Goal: Entertainment & Leisure: Consume media (video, audio)

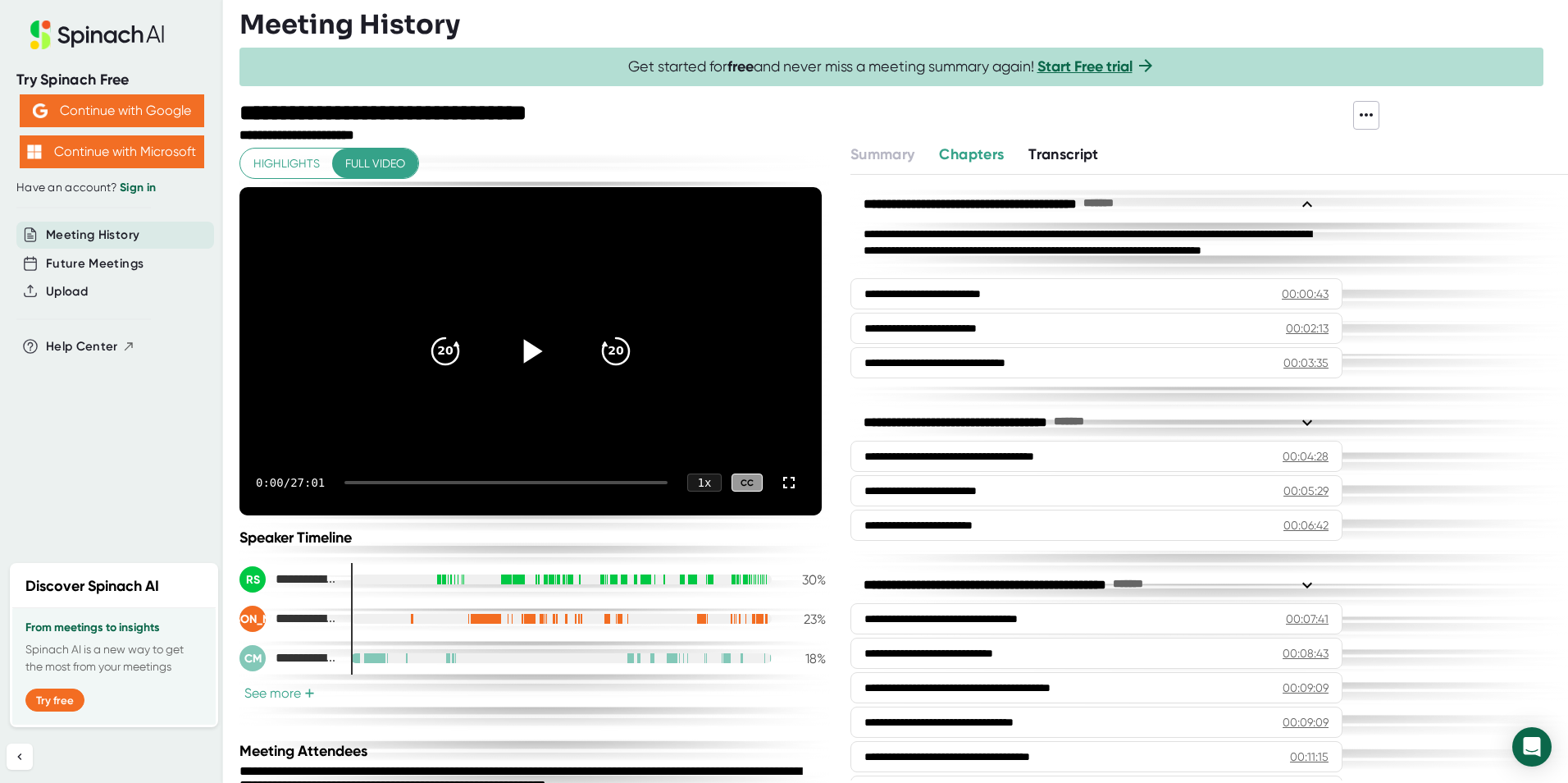
click at [520, 353] on icon at bounding box center [530, 351] width 41 height 41
click at [616, 479] on div "0:05 / 27:01 1 x CC" at bounding box center [531, 482] width 582 height 65
click at [606, 349] on icon "20" at bounding box center [615, 351] width 41 height 41
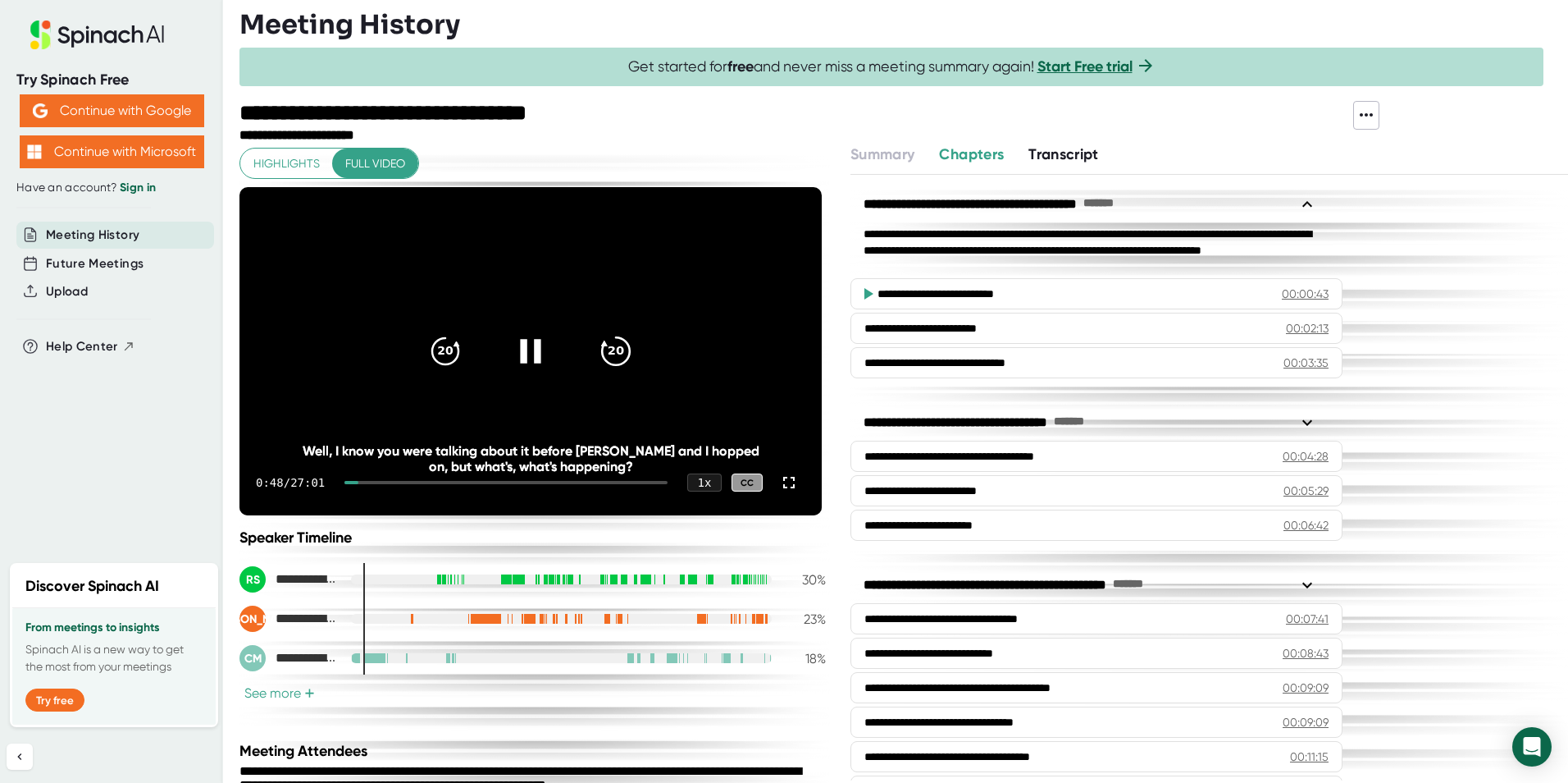
click at [606, 349] on icon "20" at bounding box center [615, 351] width 41 height 41
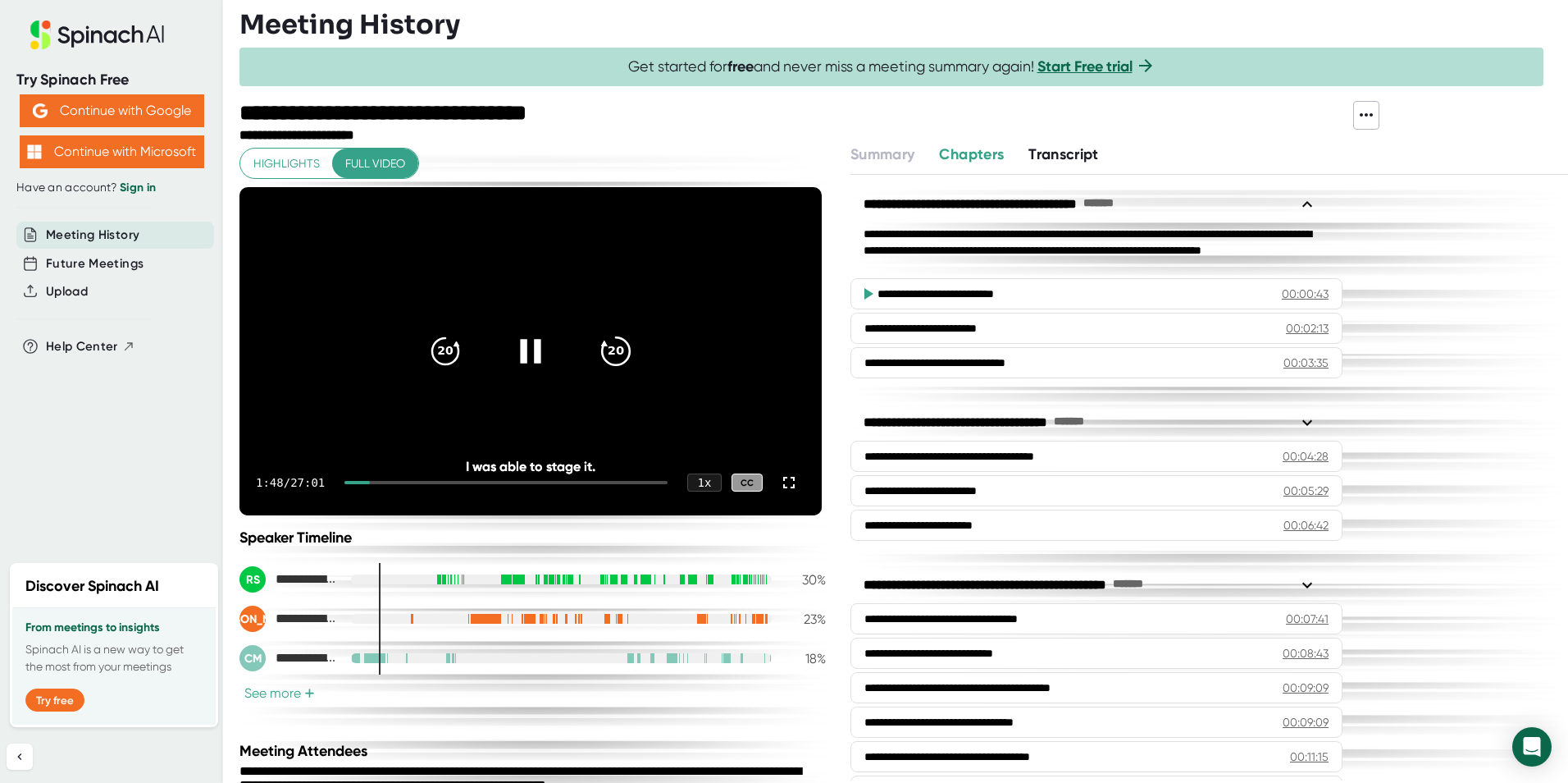
click at [606, 349] on icon "20" at bounding box center [615, 351] width 41 height 41
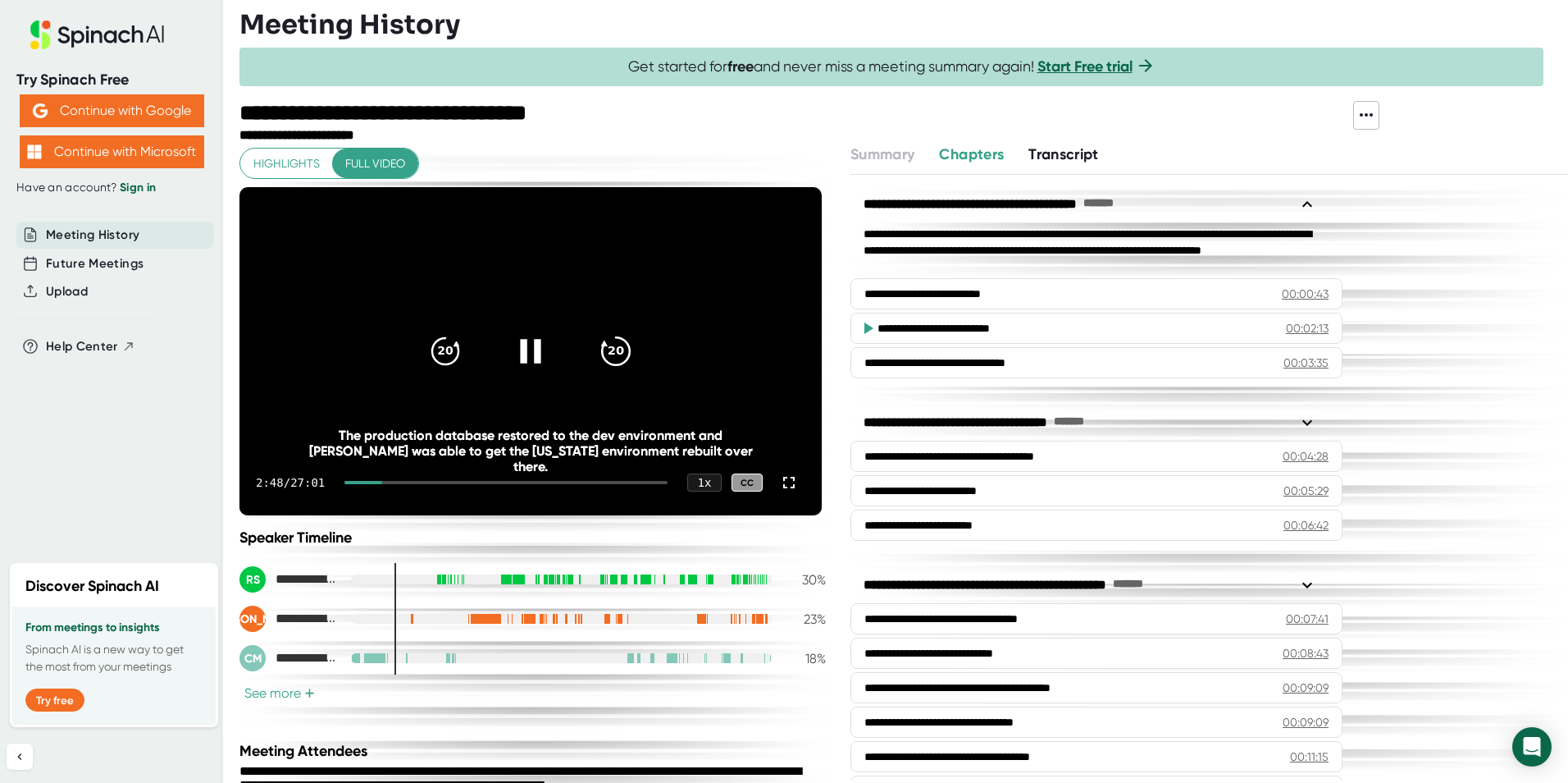
click at [606, 349] on icon "20" at bounding box center [615, 351] width 41 height 41
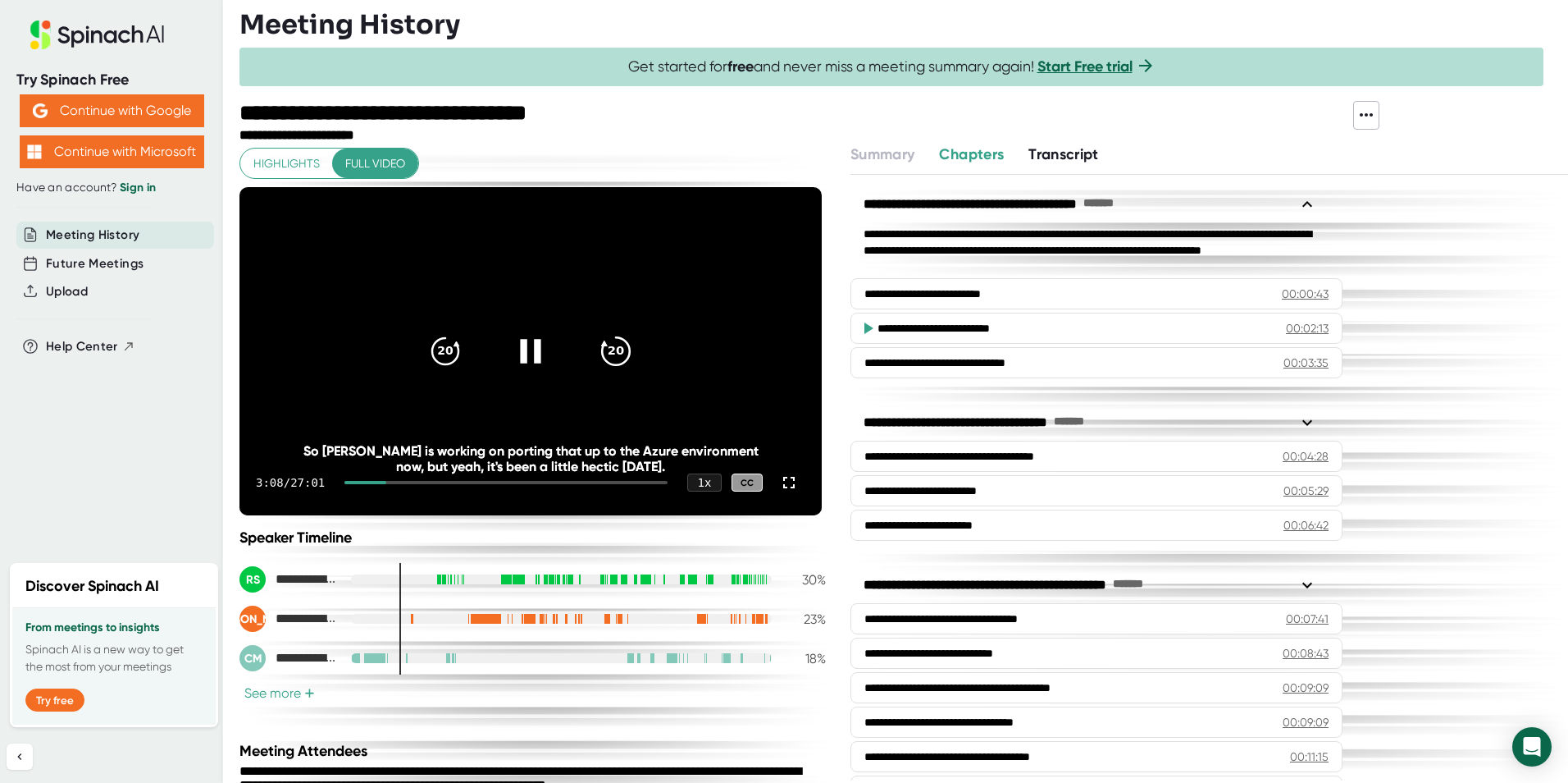
click at [606, 349] on icon "20" at bounding box center [615, 351] width 41 height 41
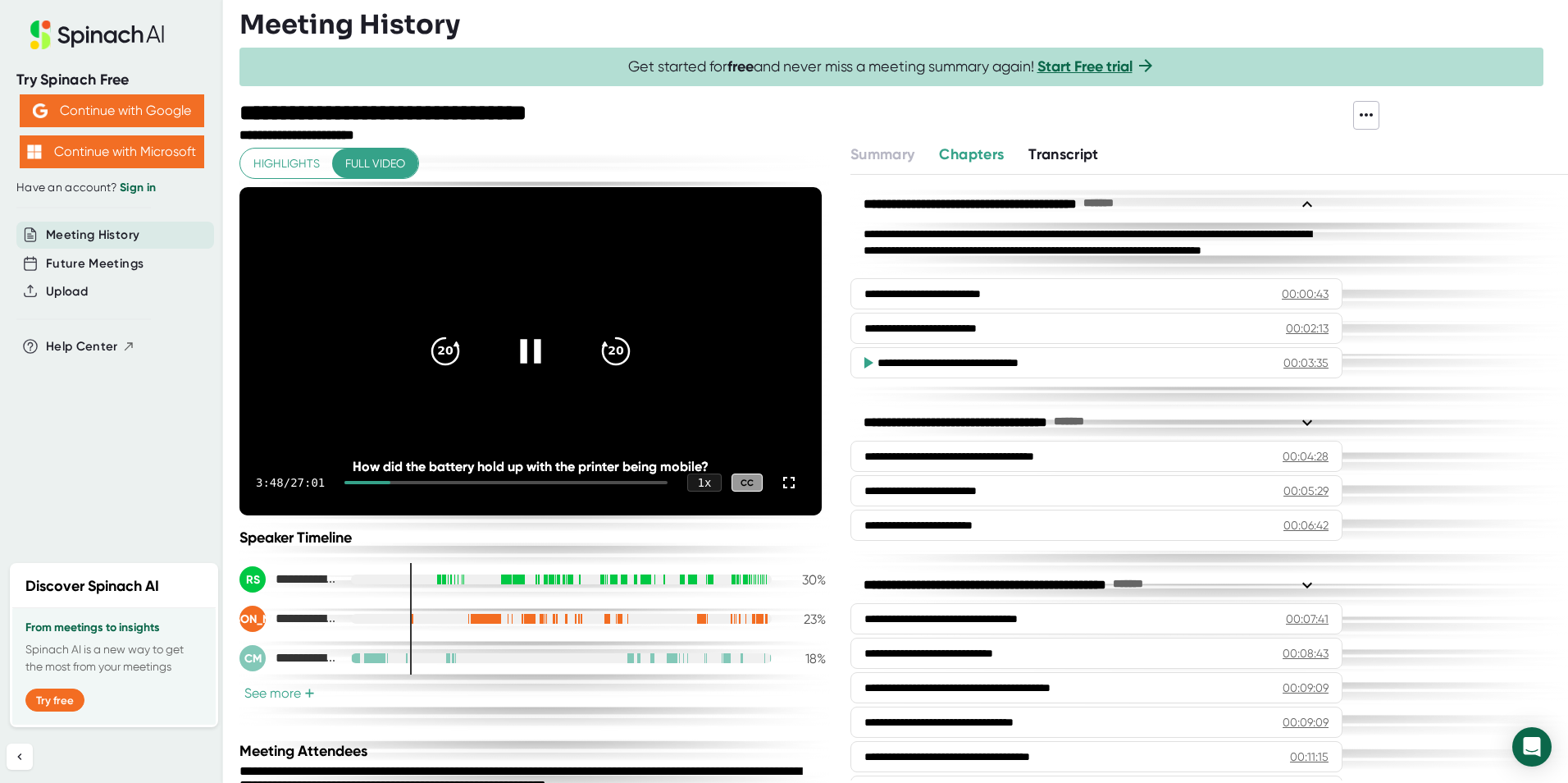
click at [609, 482] on div at bounding box center [505, 482] width 323 height 3
click at [621, 482] on div at bounding box center [509, 482] width 315 height 3
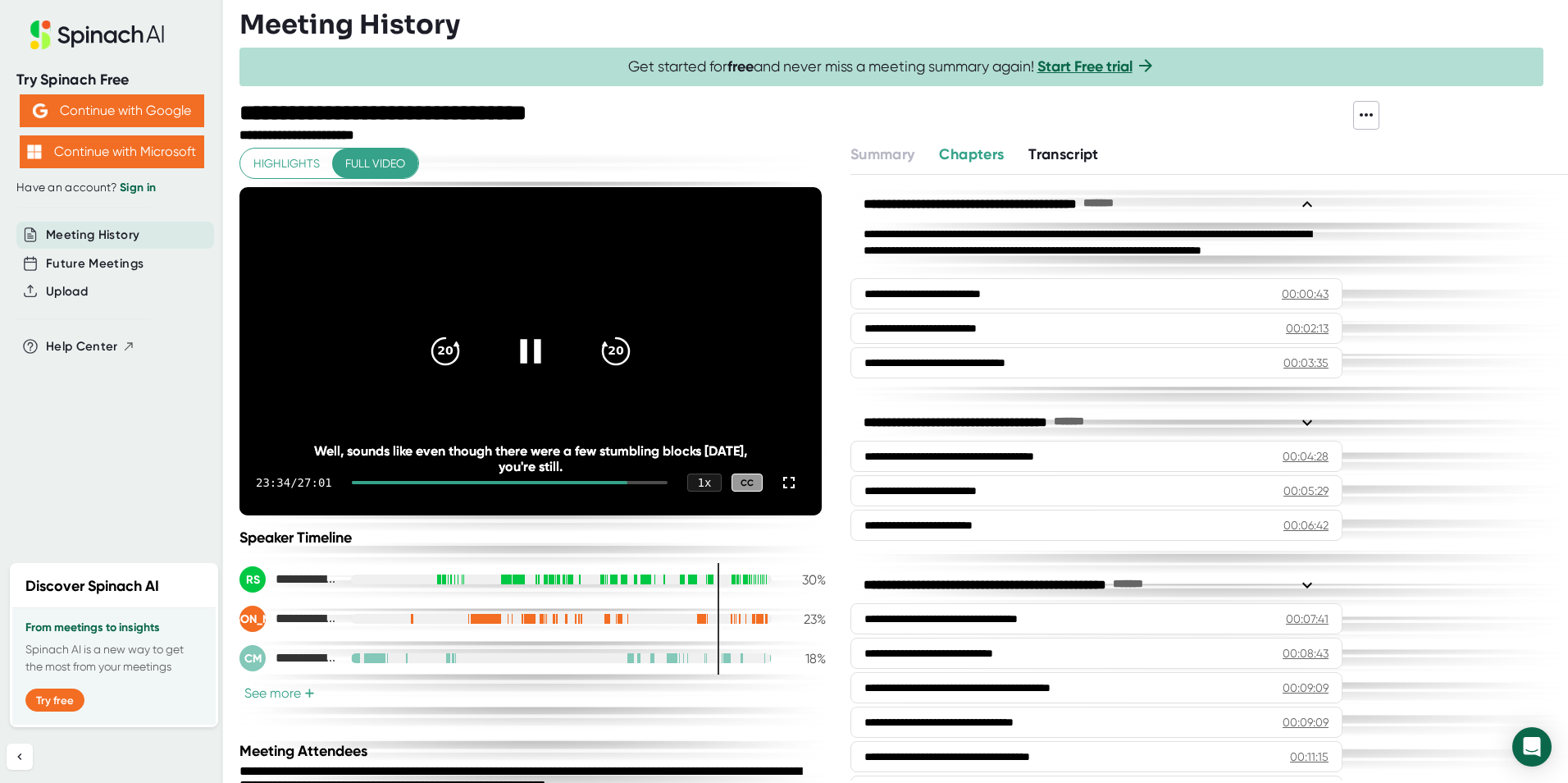
click at [627, 481] on div at bounding box center [509, 482] width 315 height 3
click at [613, 351] on icon "20" at bounding box center [615, 351] width 41 height 41
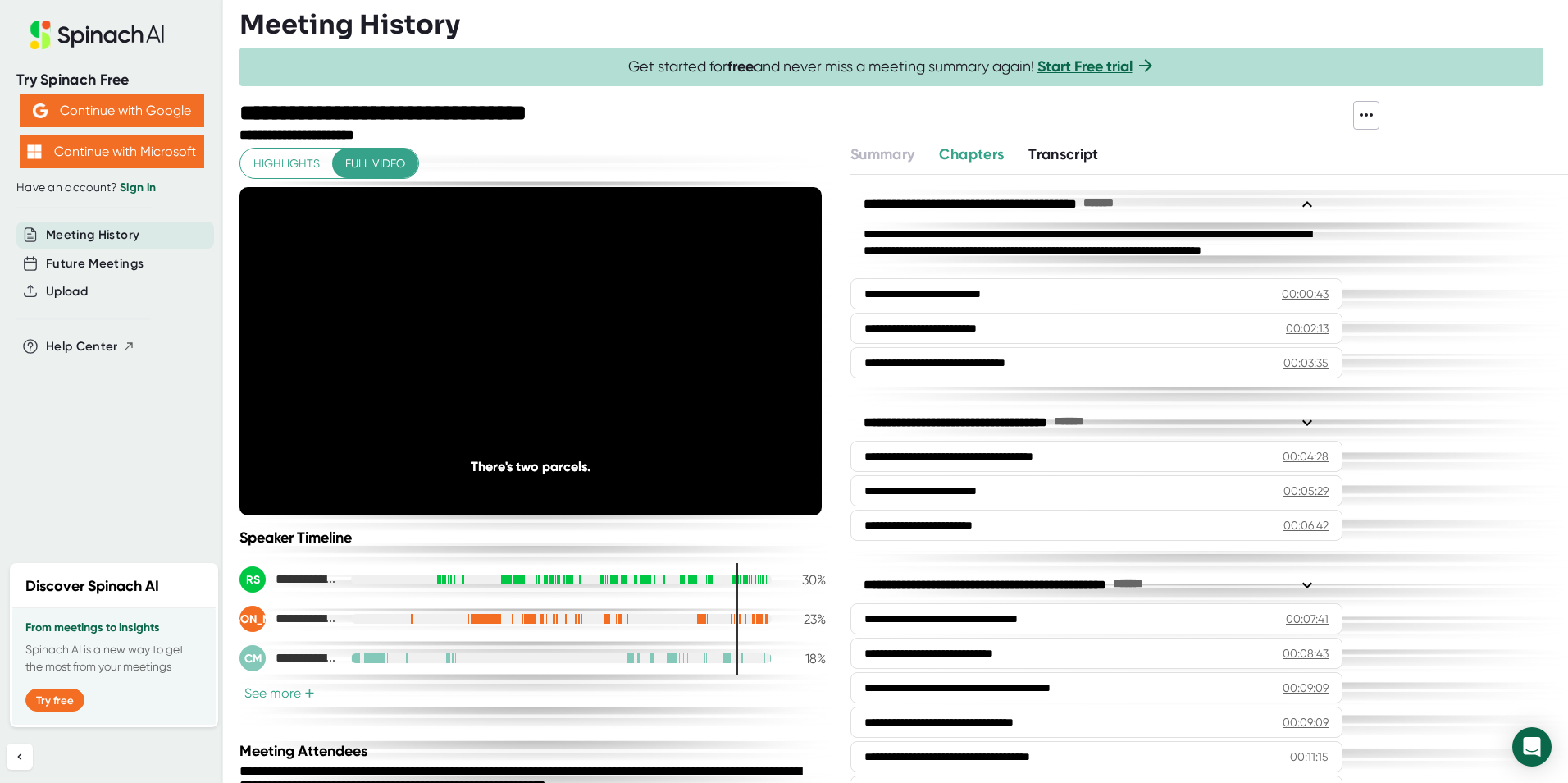
click at [369, 161] on span "Full video" at bounding box center [374, 164] width 60 height 21
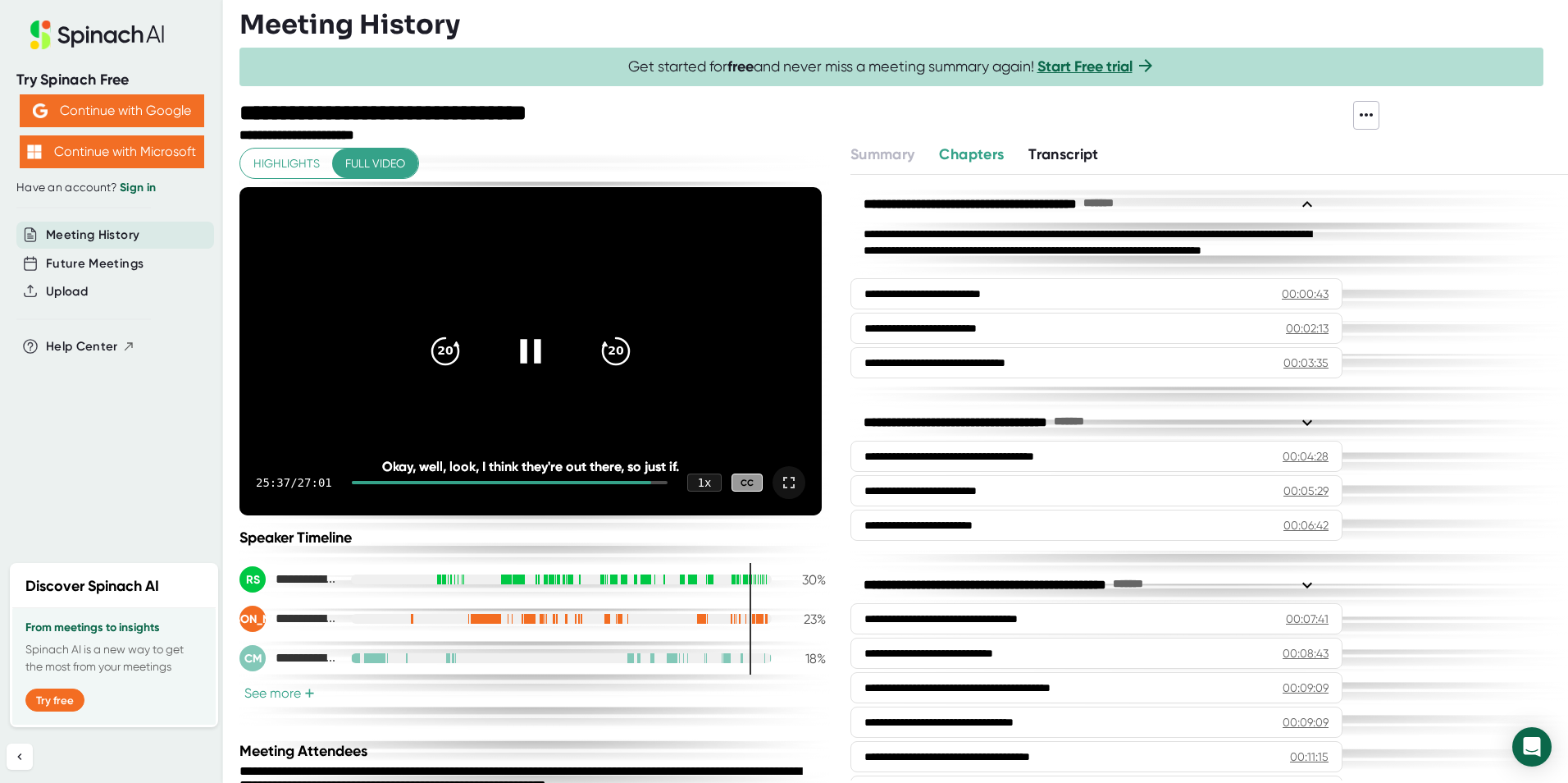
click at [779, 484] on icon at bounding box center [788, 482] width 20 height 20
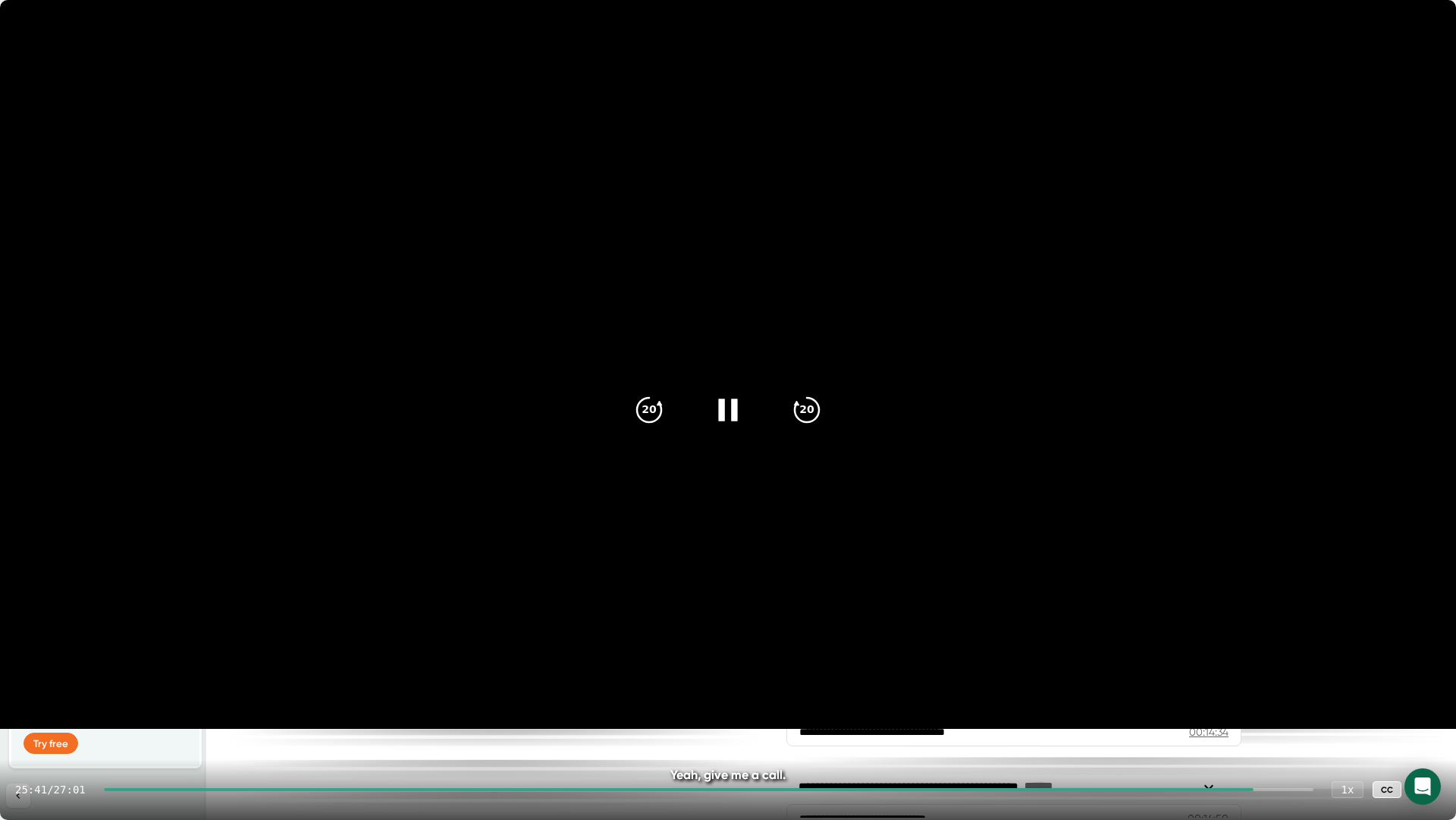
click at [1275, 724] on div "25:41 / 27:01 1 x CC" at bounding box center [728, 788] width 1456 height 61
click at [1276, 724] on div at bounding box center [709, 788] width 1210 height 3
click at [1292, 724] on div at bounding box center [709, 788] width 1210 height 3
drag, startPoint x: 1292, startPoint y: 788, endPoint x: 1303, endPoint y: 788, distance: 11.0
click at [1303, 724] on div at bounding box center [709, 788] width 1210 height 3
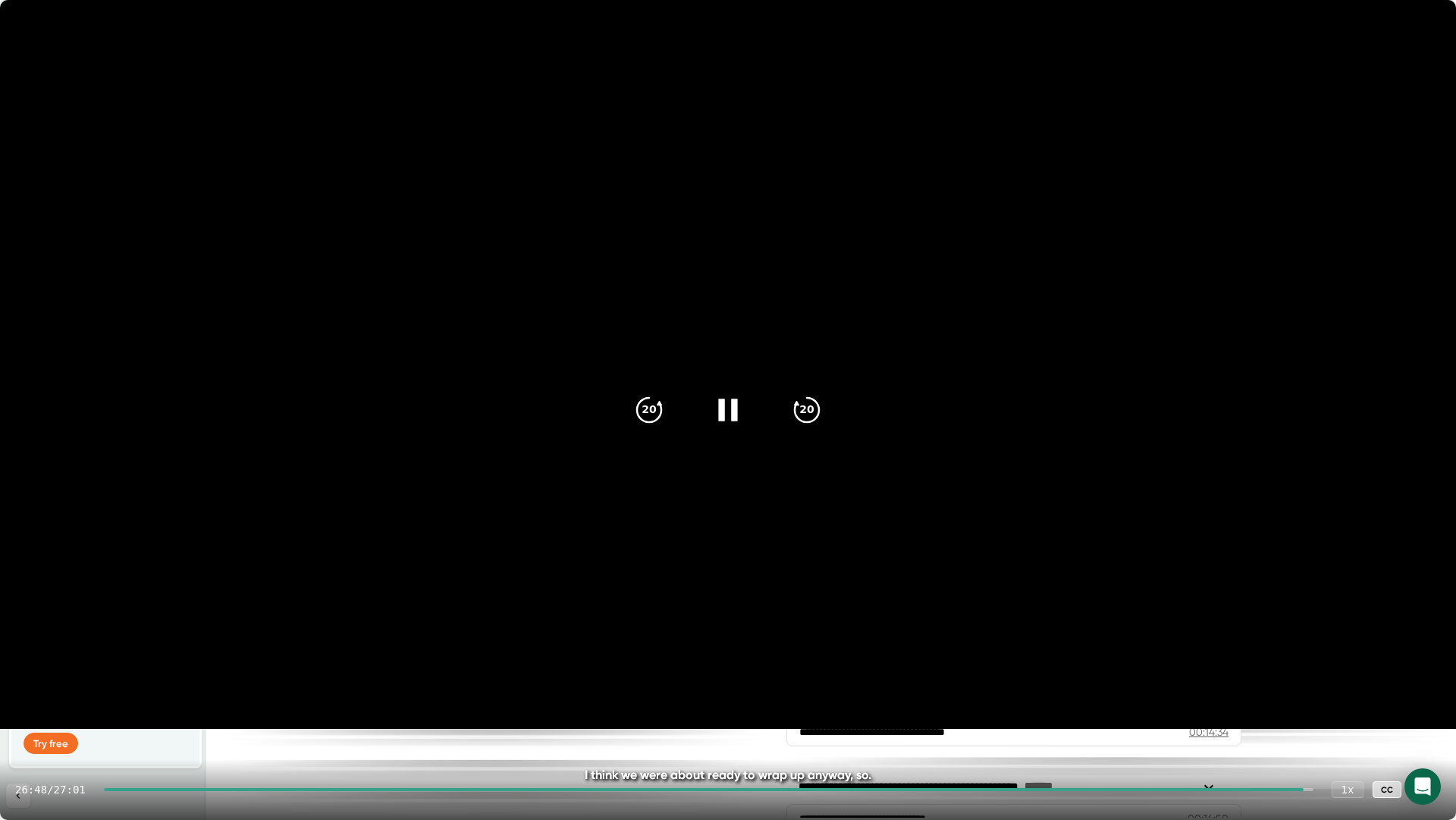
click at [1297, 724] on div at bounding box center [705, 788] width 1201 height 3
click at [1292, 724] on div at bounding box center [700, 788] width 1193 height 3
click at [1275, 724] on div at bounding box center [698, 788] width 1188 height 3
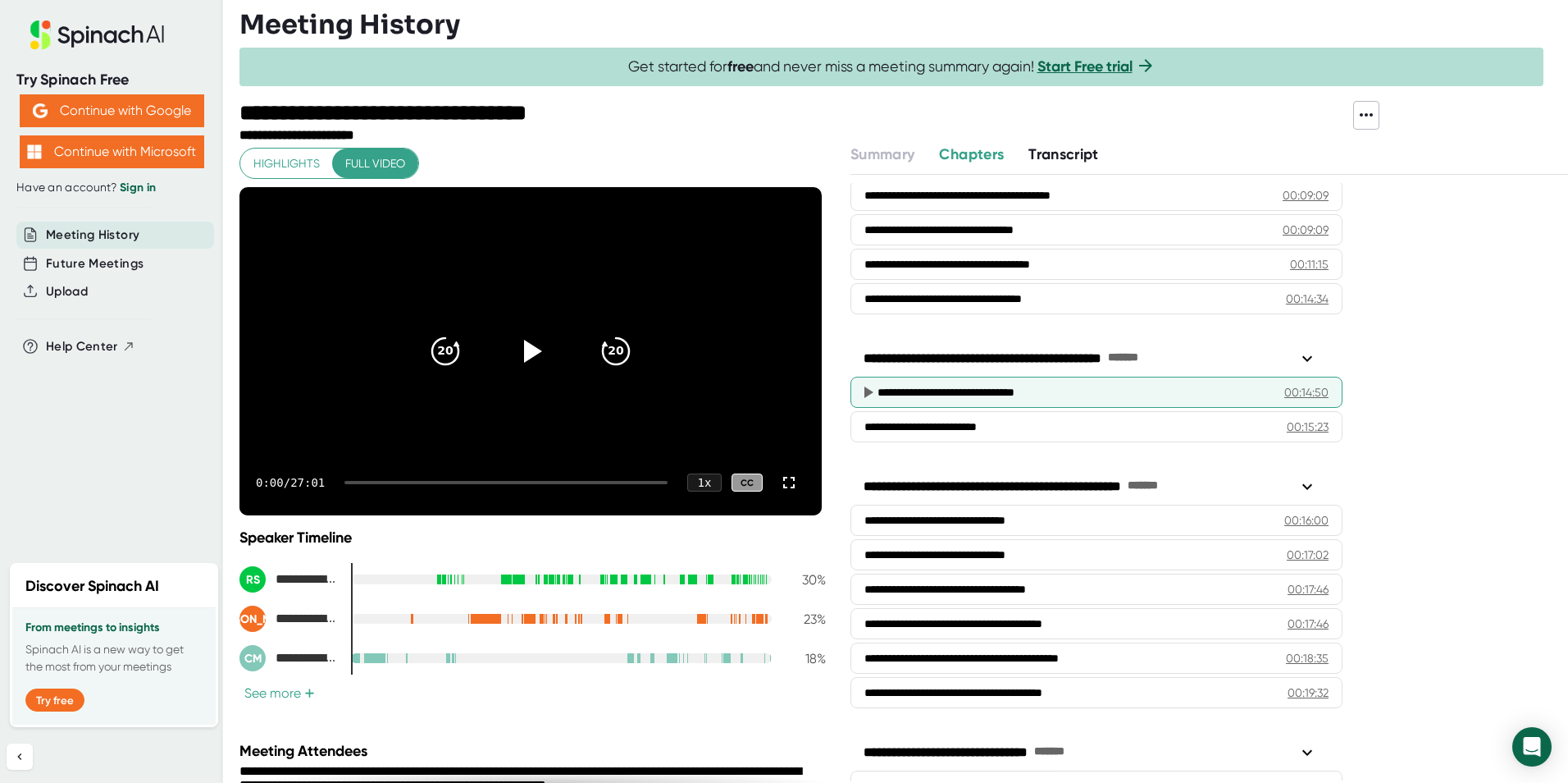
scroll to position [768, 0]
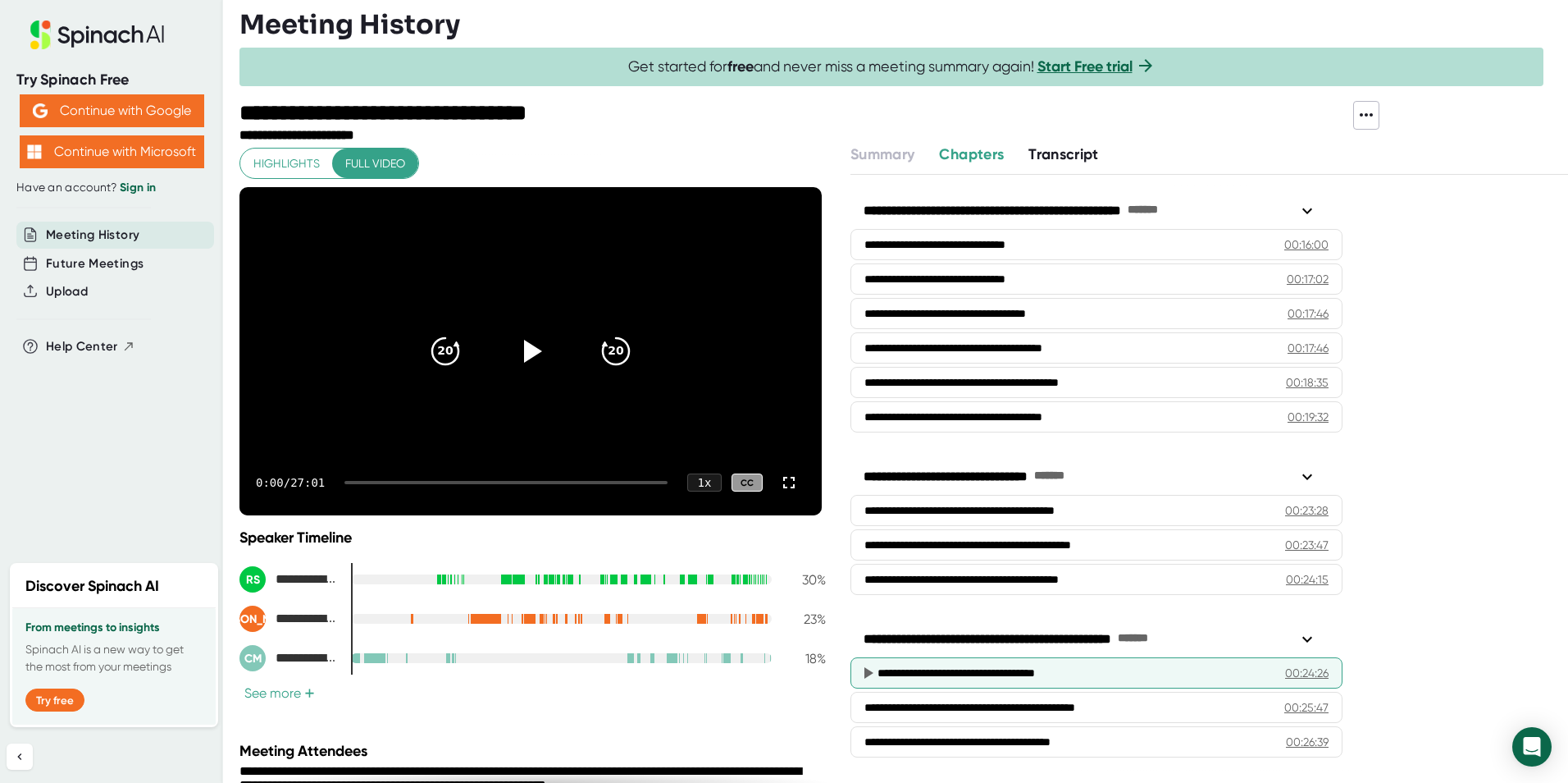
click at [1294, 673] on div "00:24:26" at bounding box center [1307, 672] width 44 height 16
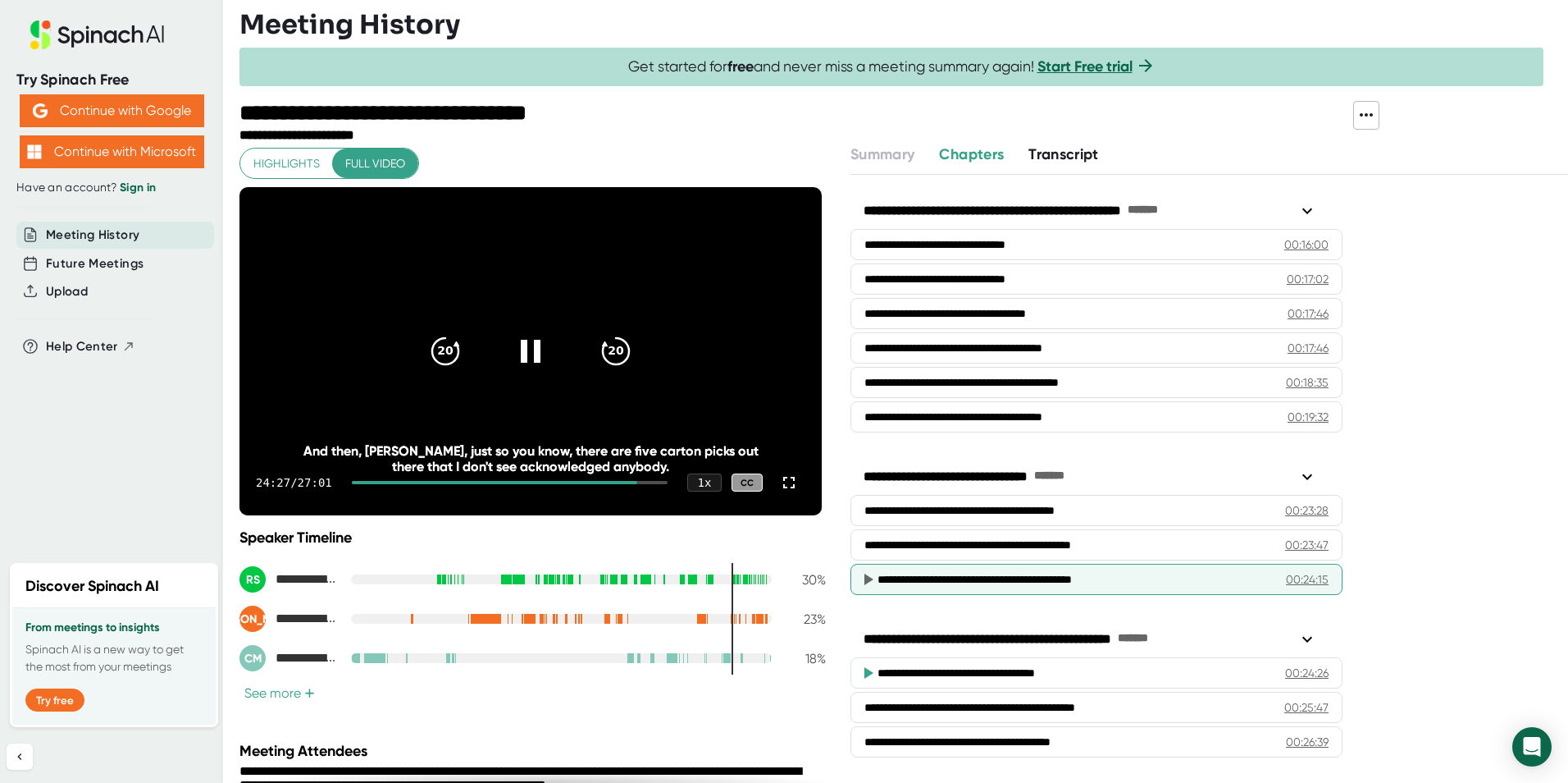
click at [1298, 574] on div "00:24:15" at bounding box center [1307, 578] width 43 height 16
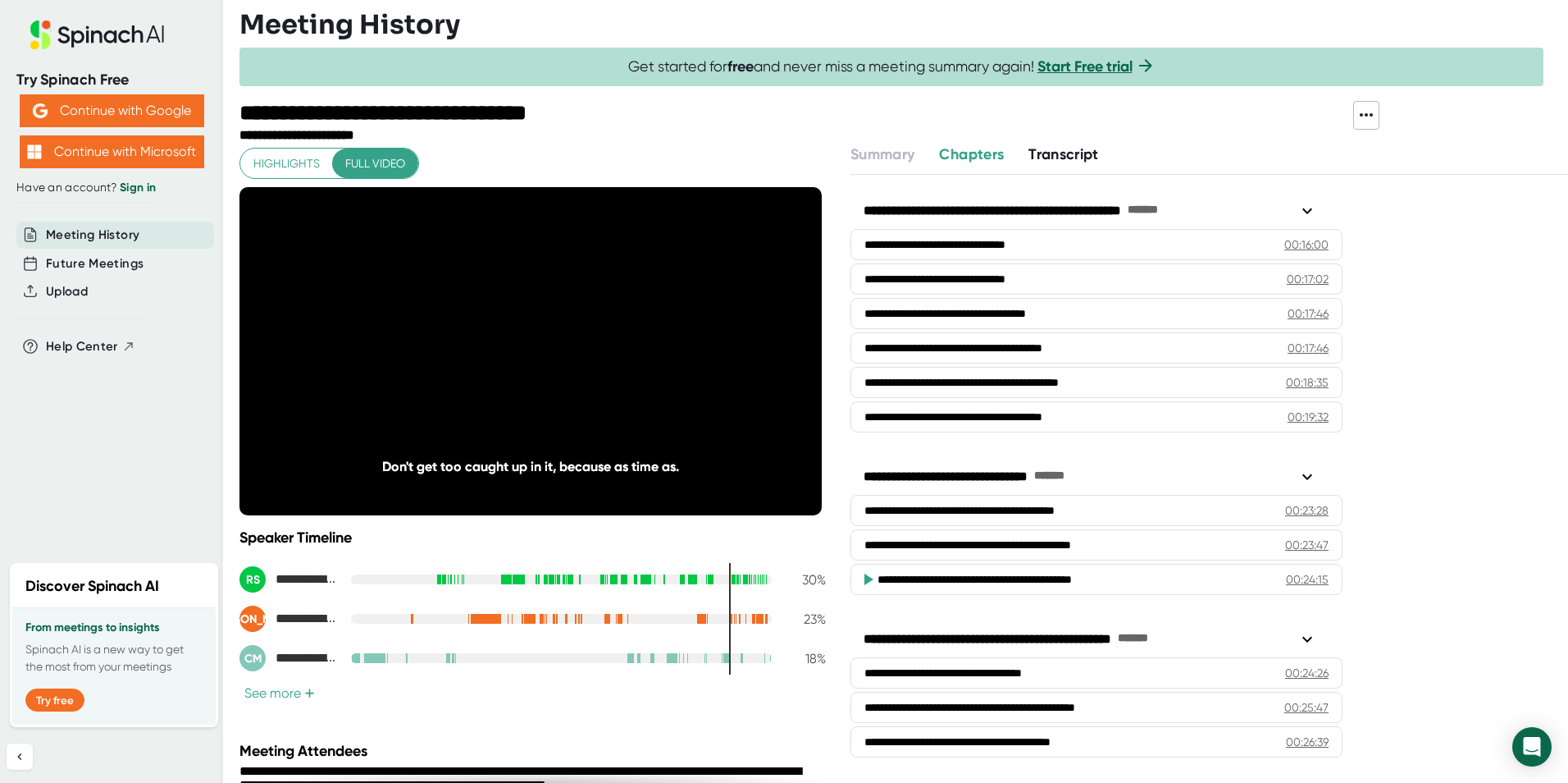
click at [1298, 574] on div "00:24:15" at bounding box center [1307, 578] width 43 height 16
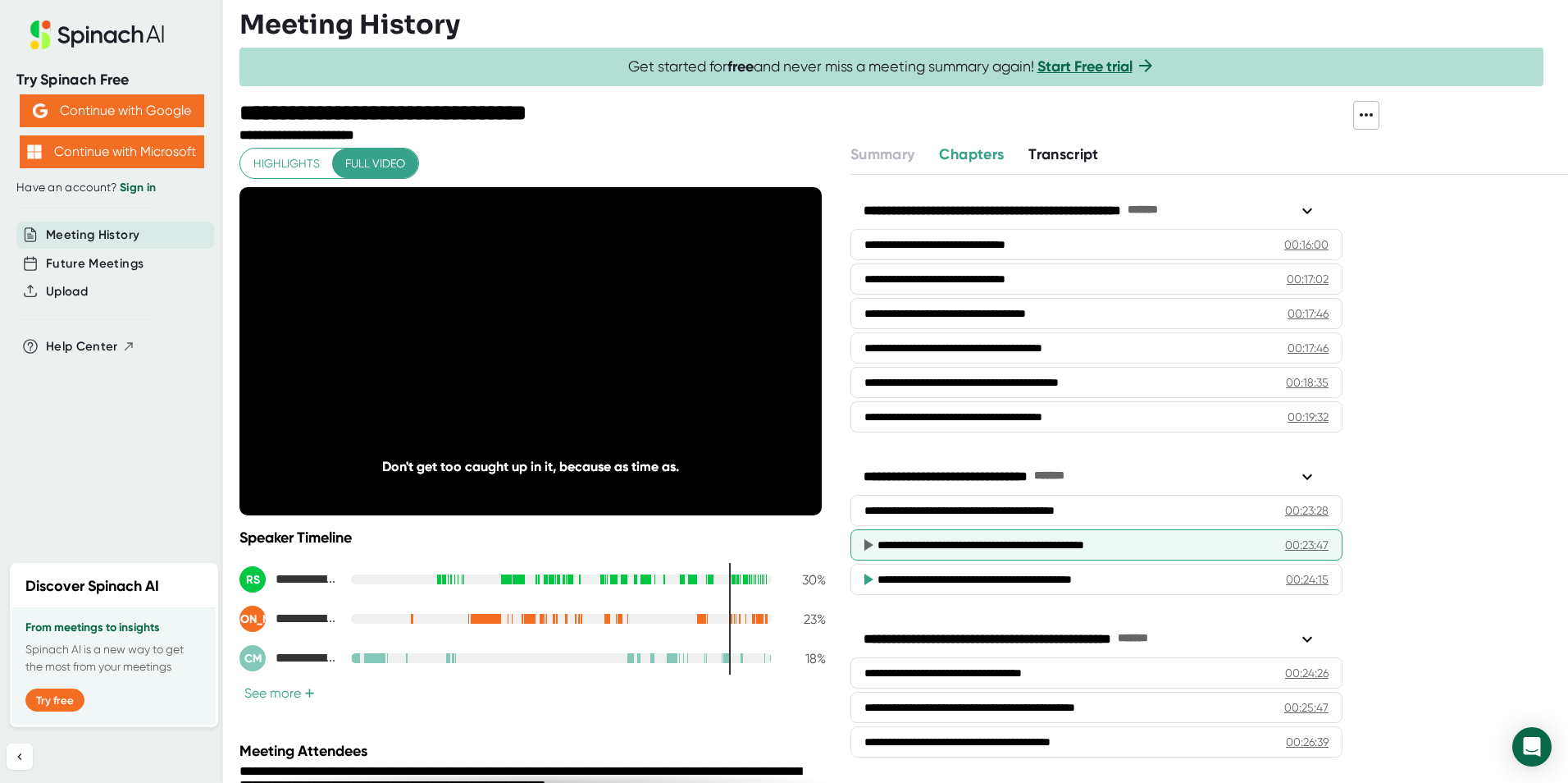
click at [1300, 546] on div "00:23:47" at bounding box center [1307, 544] width 44 height 16
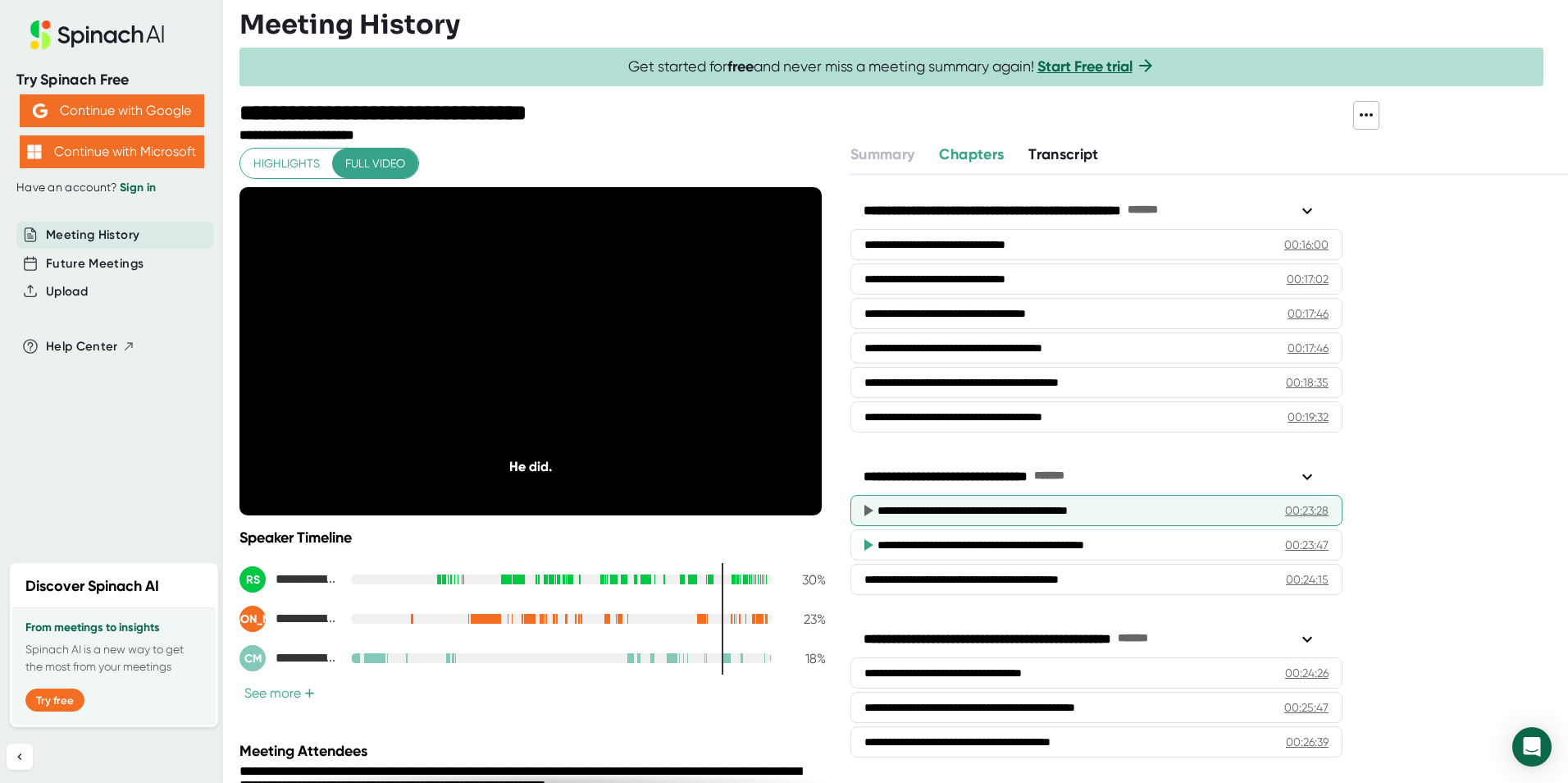
click at [1294, 513] on div "00:23:28" at bounding box center [1307, 510] width 44 height 16
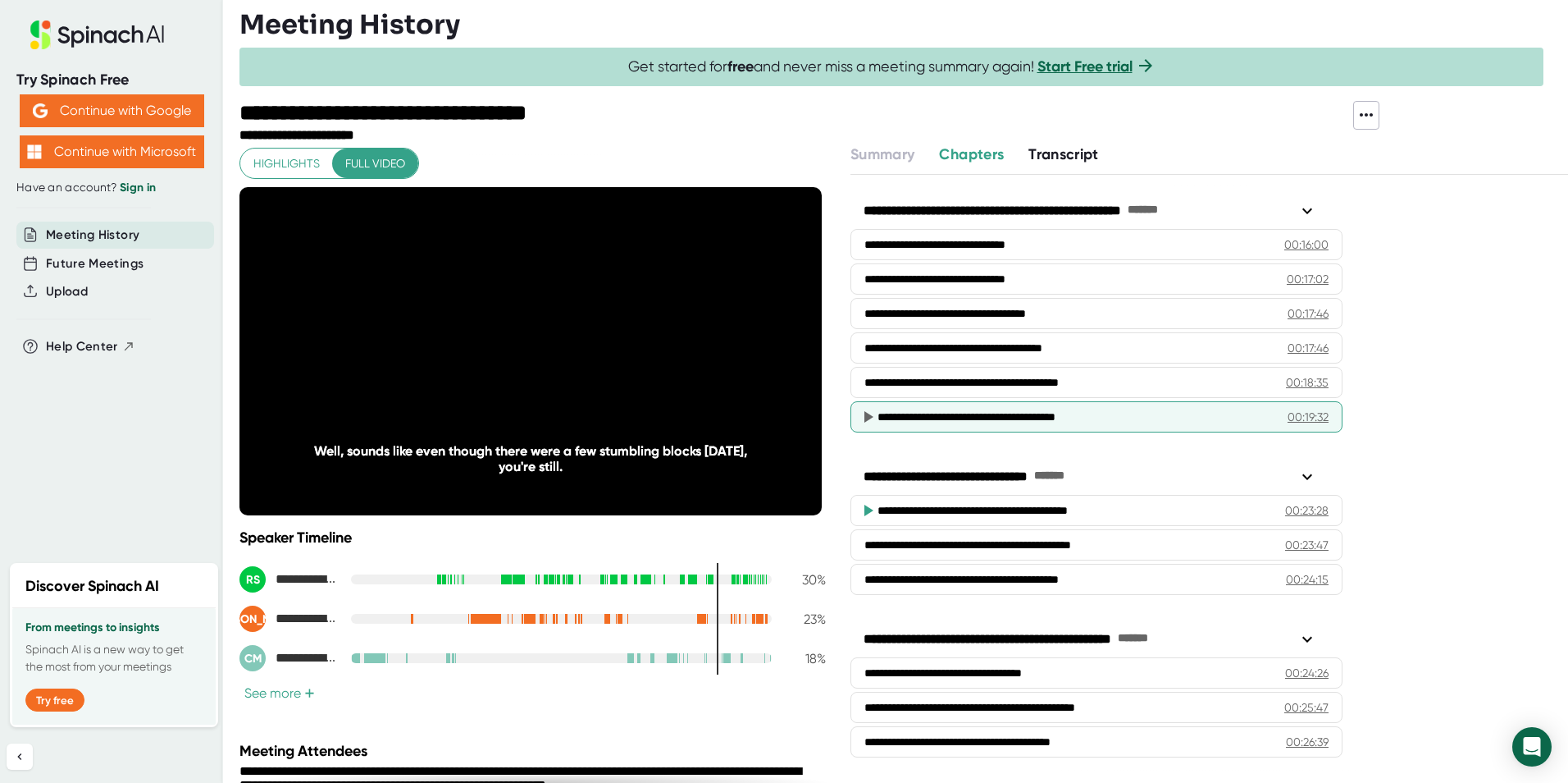
click at [1289, 413] on div "00:19:32" at bounding box center [1307, 416] width 41 height 16
